Goal: Task Accomplishment & Management: Complete application form

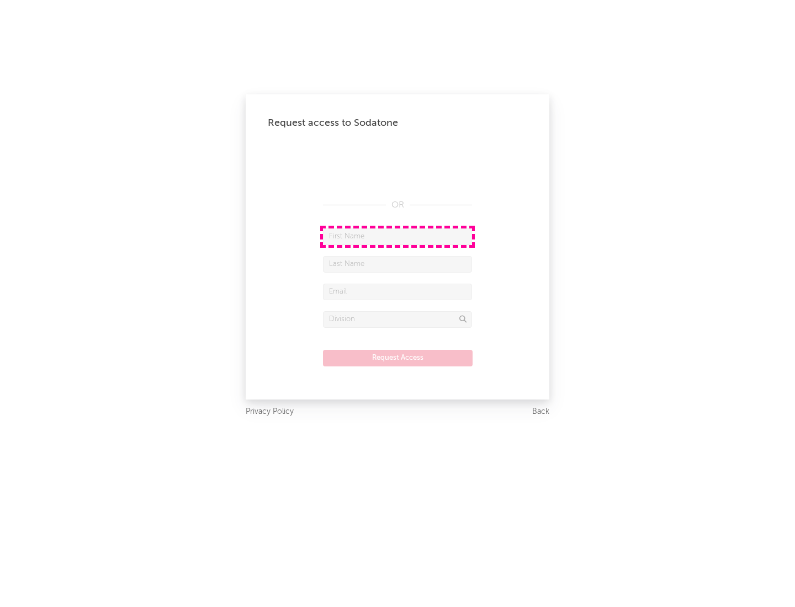
click at [397, 236] on input "text" at bounding box center [397, 236] width 149 height 17
type input "[PERSON_NAME]"
click at [397, 264] on input "text" at bounding box center [397, 264] width 149 height 17
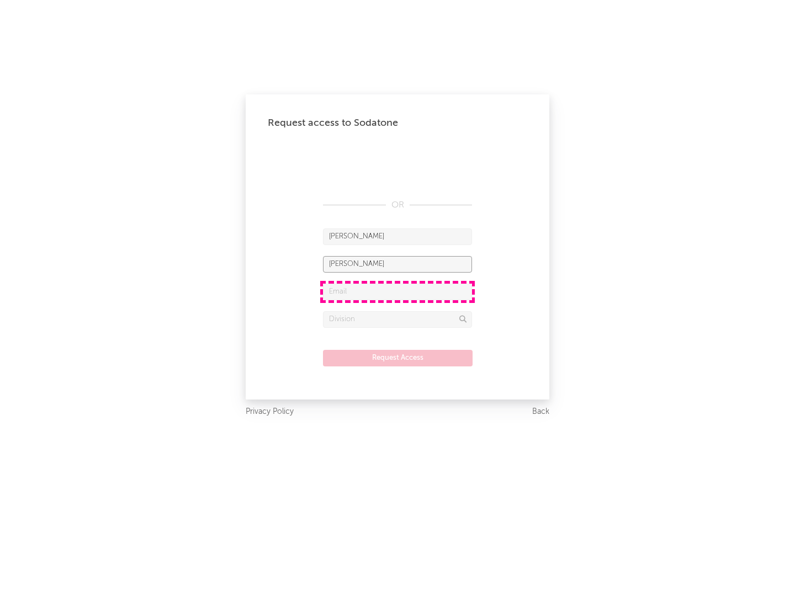
type input "[PERSON_NAME]"
click at [397, 291] on input "text" at bounding box center [397, 292] width 149 height 17
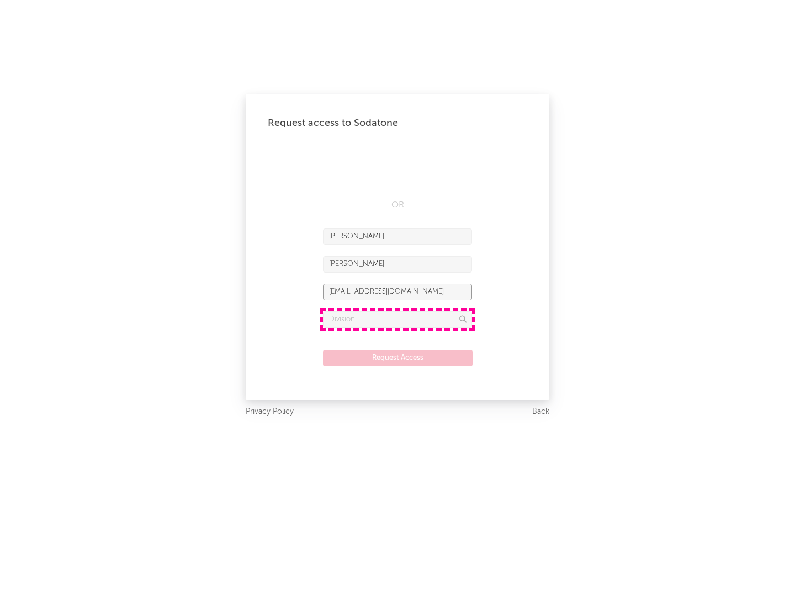
type input "[EMAIL_ADDRESS][DOMAIN_NAME]"
click at [397, 319] on input "text" at bounding box center [397, 319] width 149 height 17
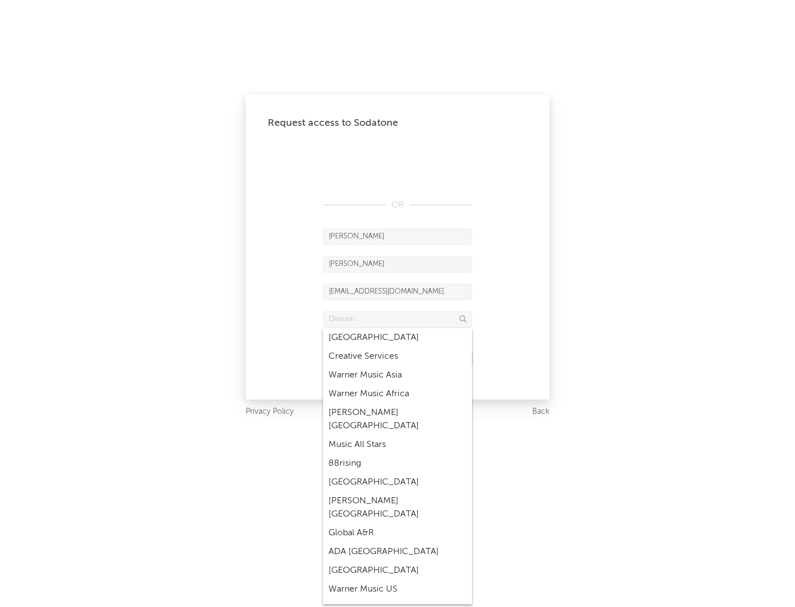
click at [394, 435] on div "Music All Stars" at bounding box center [397, 444] width 149 height 19
type input "Music All Stars"
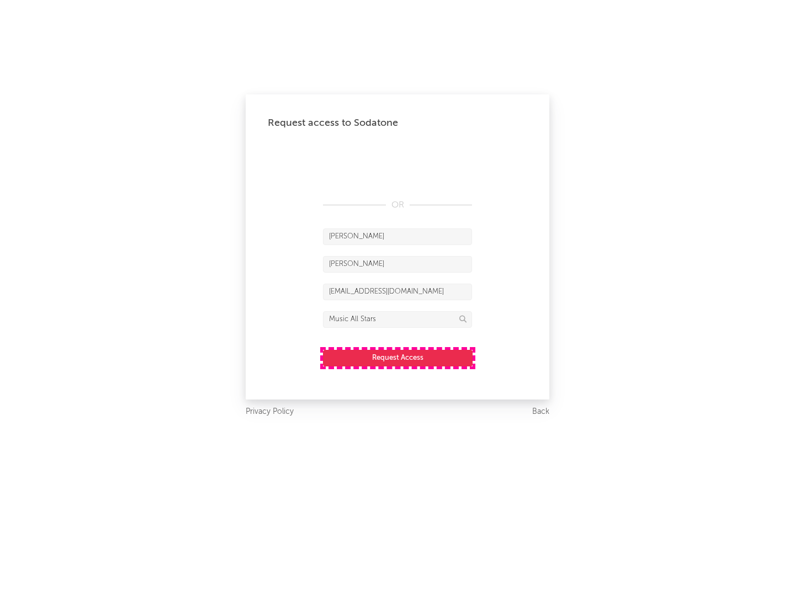
click at [397, 358] on button "Request Access" at bounding box center [398, 358] width 150 height 17
